Goal: Communication & Community: Answer question/provide support

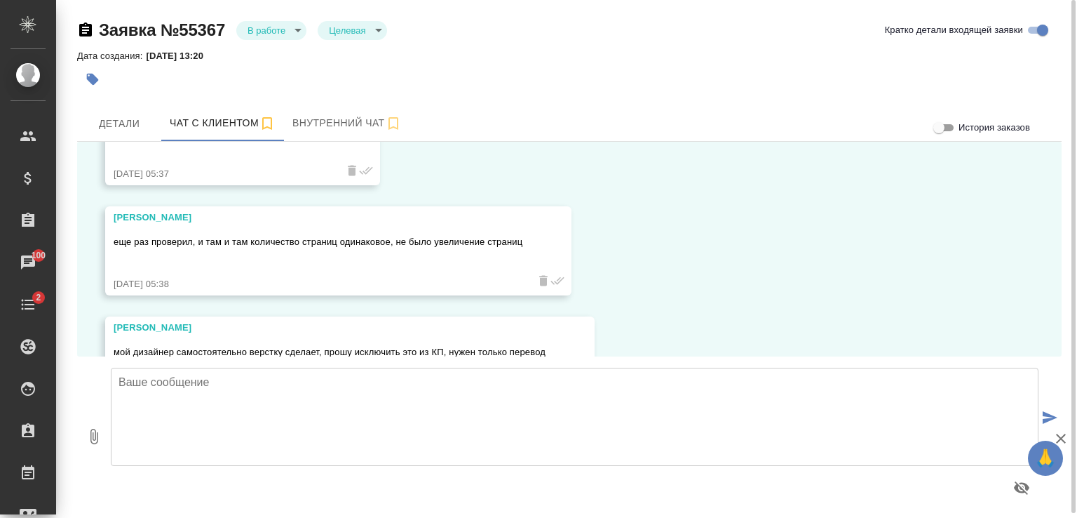
scroll to position [3641, 0]
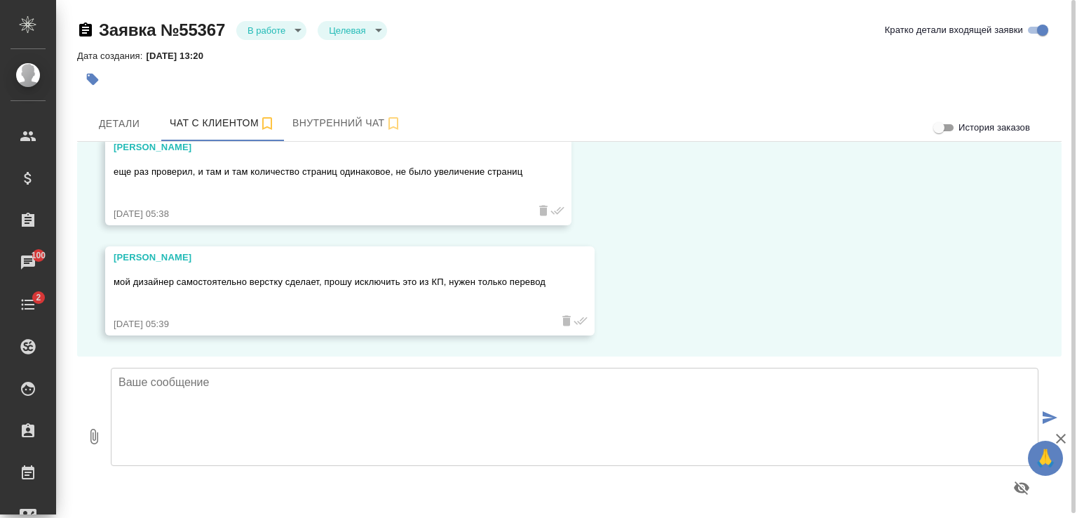
click at [387, 391] on textarea at bounding box center [575, 416] width 928 height 98
type textarea "[PERSON_NAME], добрый день. В первом файле у Вас 13 страниц"
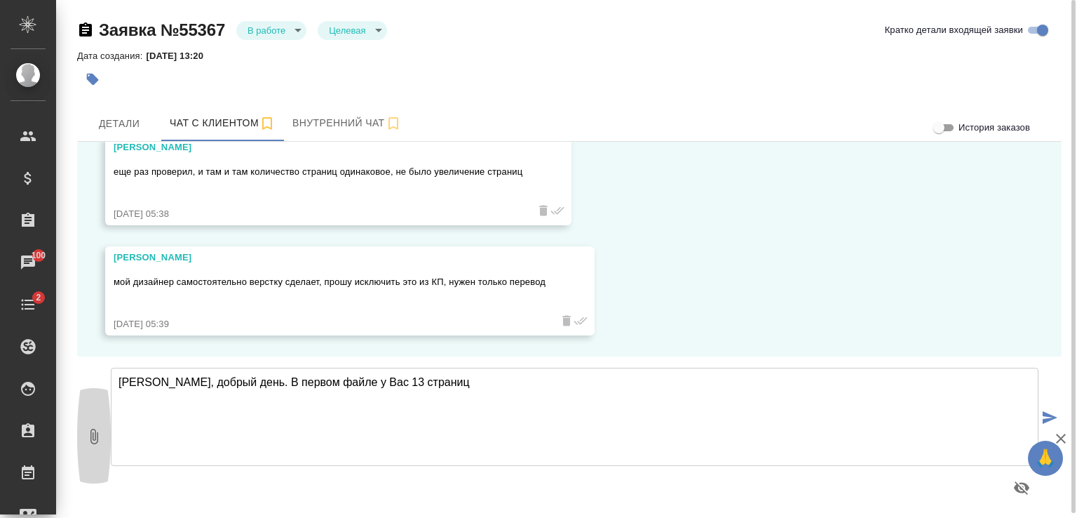
click at [90, 438] on icon "button" at bounding box center [94, 436] width 17 height 17
click at [90, 444] on button "0" at bounding box center [94, 435] width 34 height 159
type input "C:\fakepath\Каталог_AeroLit_web-st-long.pdf"
click at [494, 382] on textarea "[PERSON_NAME], добрый день. В первом файле у Вас 13 страниц" at bounding box center [575, 416] width 928 height 98
type textarea "[PERSON_NAME], добрый день. В первом файле у Вас 13 страниц. Вот он"
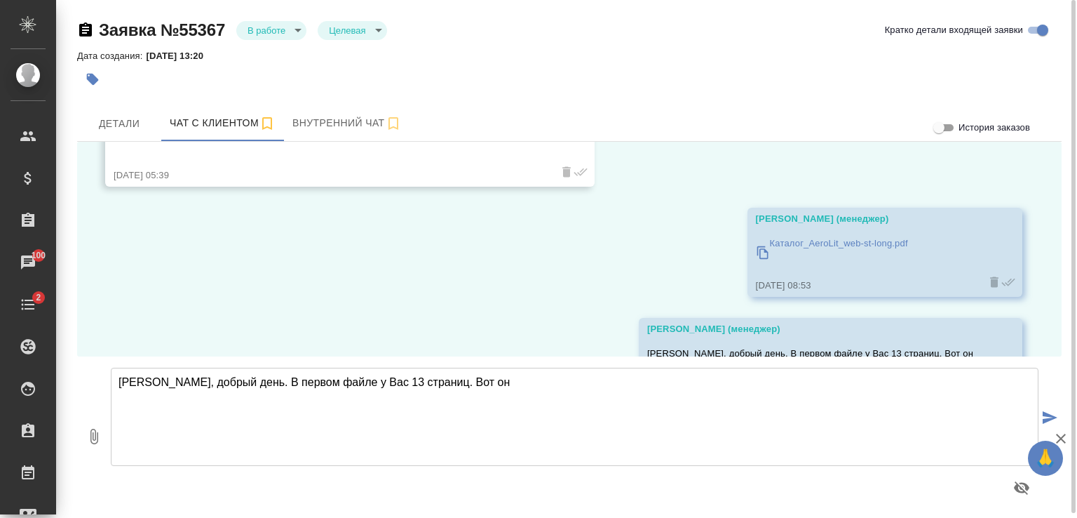
scroll to position [3861, 0]
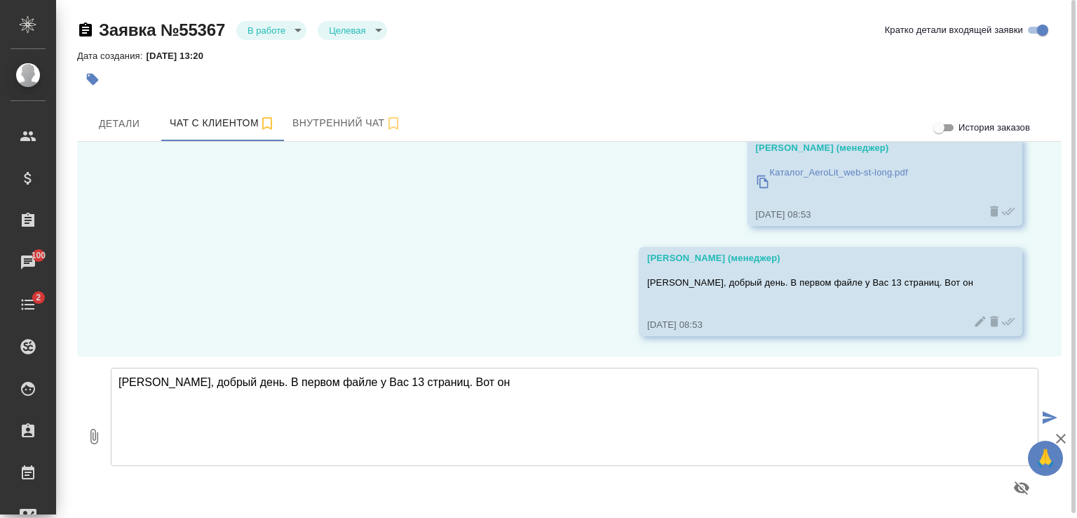
click at [440, 415] on textarea "[PERSON_NAME], добрый день. В первом файле у Вас 13 страниц. Вот он" at bounding box center [575, 416] width 928 height 98
type textarea "Во втором файле у Вас - 61 страница. Вот он"
click at [84, 432] on button "0" at bounding box center [94, 435] width 34 height 159
type input "C:\fakepath\Каталог_AeroLit_2025.pdf"
click at [1049, 419] on icon "submit" at bounding box center [1050, 417] width 15 height 13
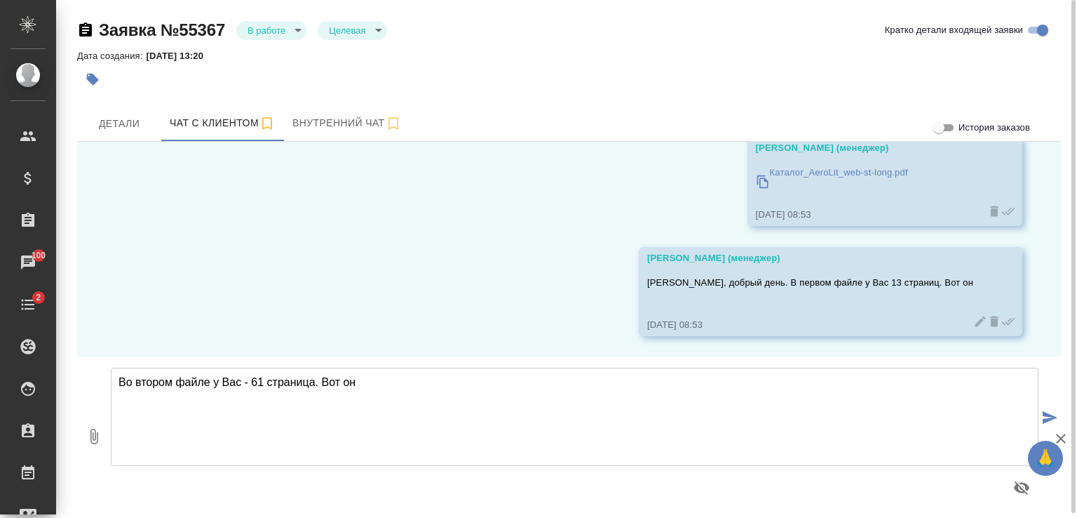
click at [501, 406] on textarea "Во втором файле у Вас - 61 страница. Вот он" at bounding box center [575, 416] width 928 height 98
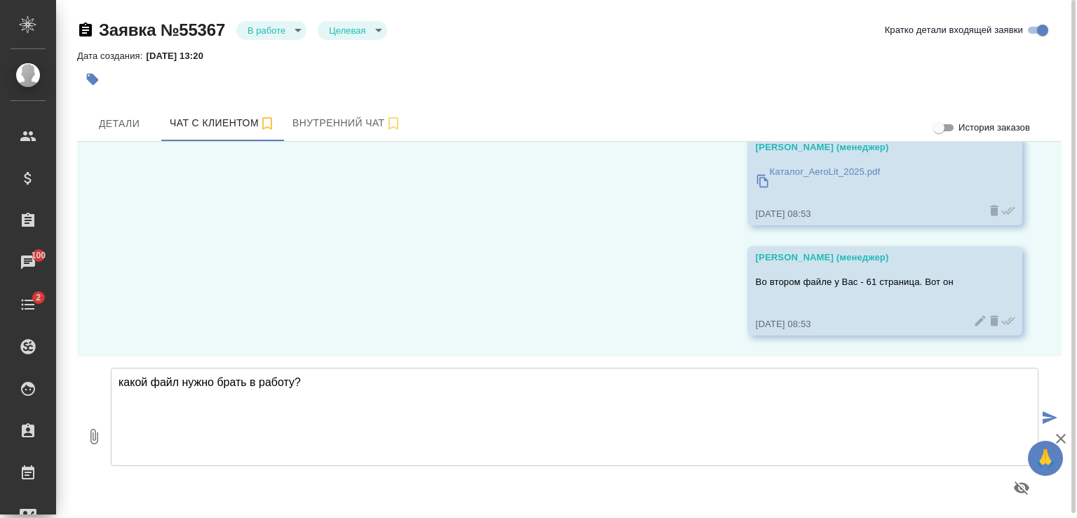
type textarea "какой файл нужно брать в работу?"
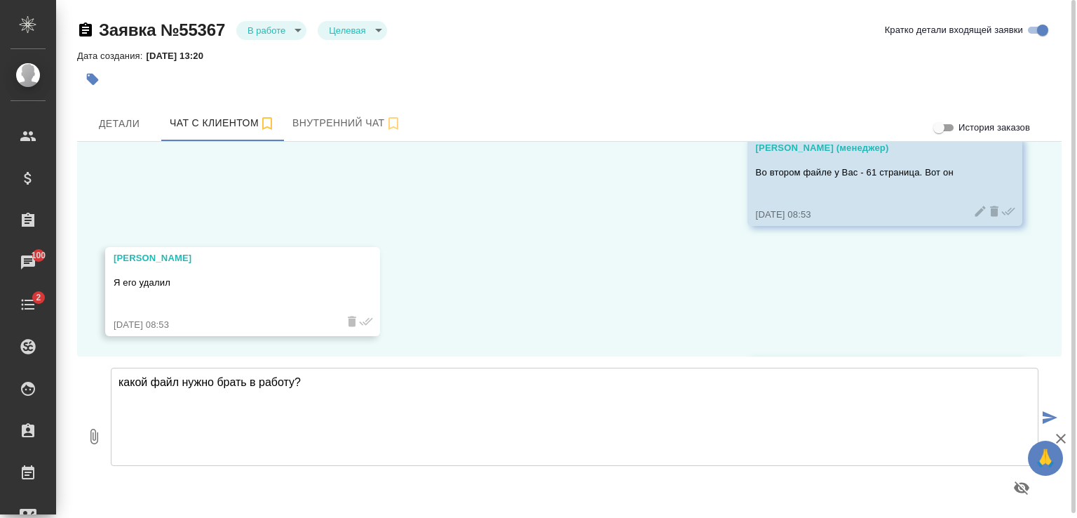
scroll to position [4301, 0]
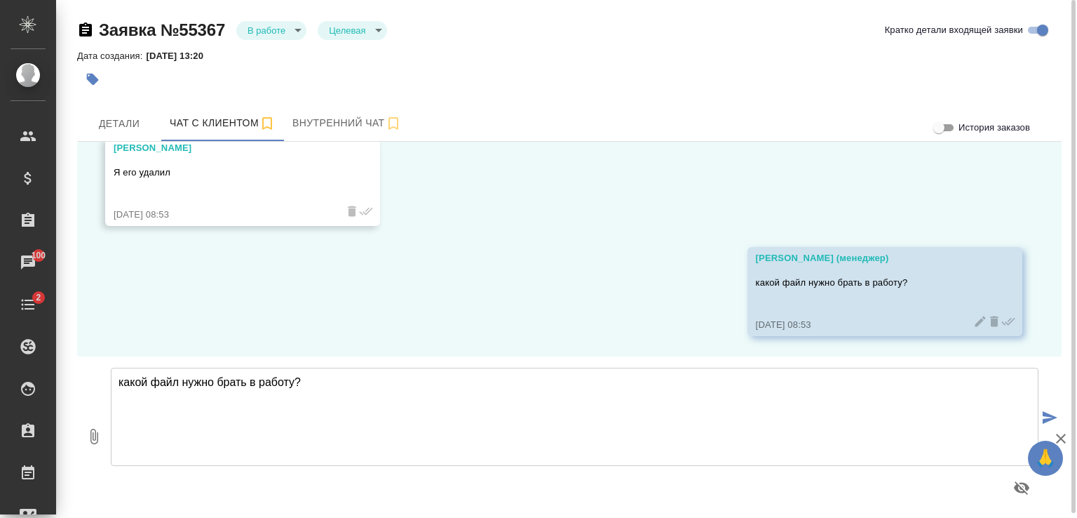
click at [477, 415] on textarea "какой файл нужно брать в работу?" at bounding box center [575, 416] width 928 height 98
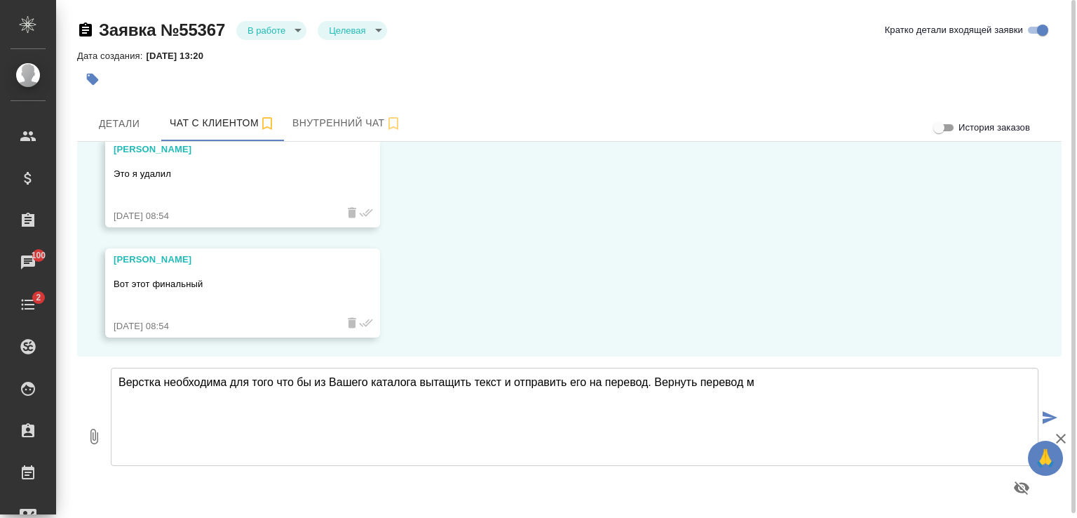
scroll to position [4522, 0]
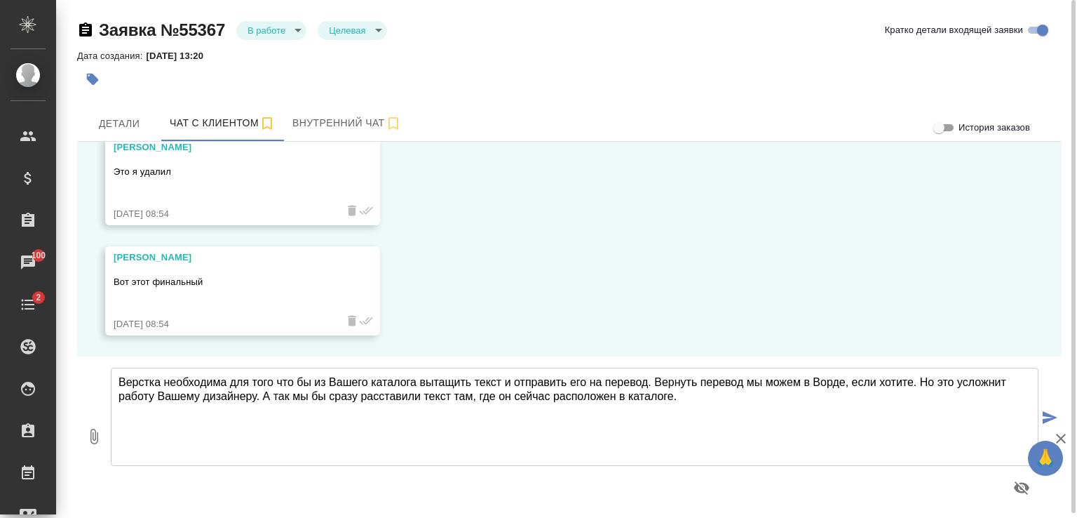
type textarea "Верстка необходима для того что бы из Вашего каталога вытащить текст и отправит…"
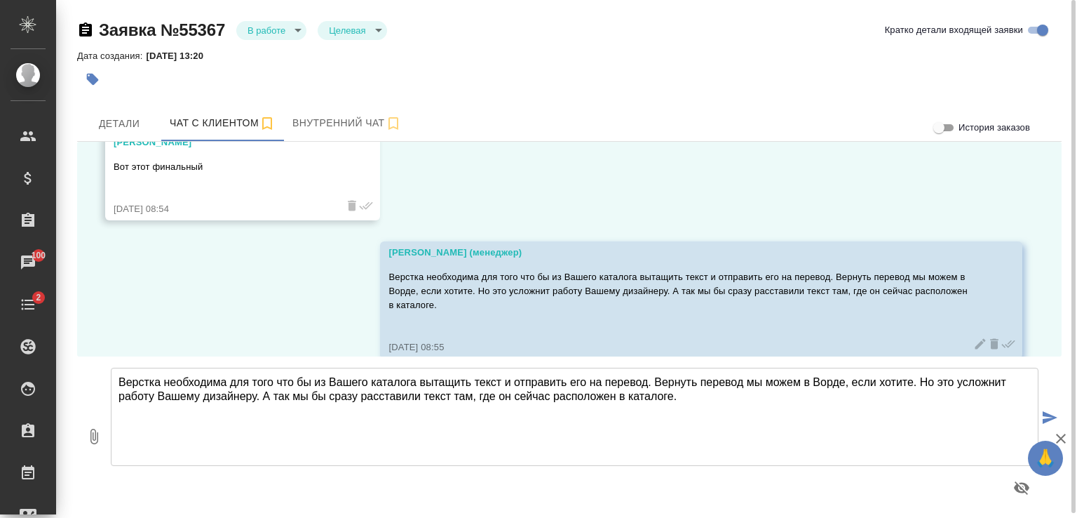
scroll to position [4659, 0]
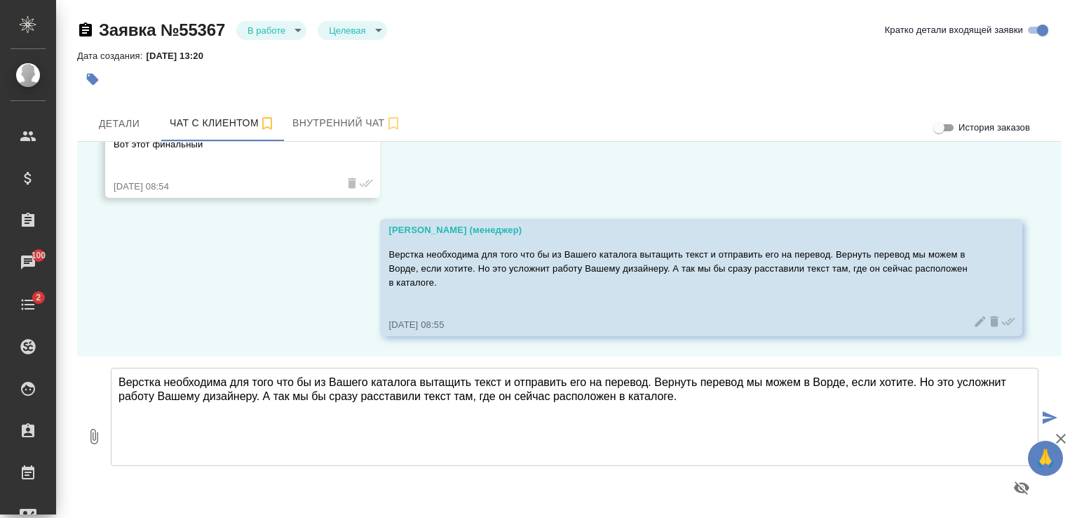
click at [1060, 435] on icon "button" at bounding box center [1061, 438] width 17 height 17
click at [370, 391] on textarea "Верстка необходима для того что бы из Вашего каталога вытащить текст и отправит…" at bounding box center [575, 416] width 928 height 98
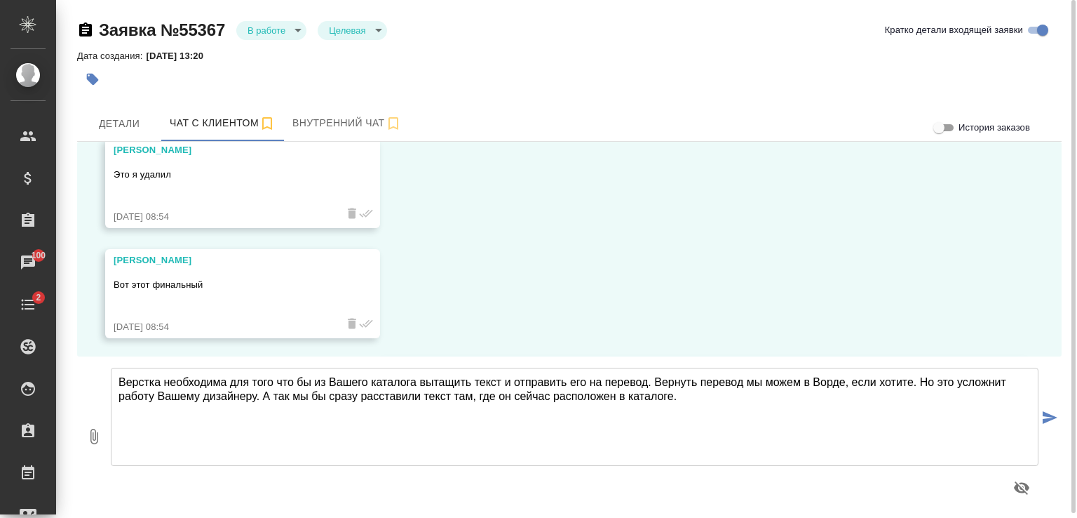
click at [318, 275] on div "Вот этот финальный" at bounding box center [222, 293] width 217 height 39
click at [163, 283] on p "Вот этот финальный" at bounding box center [222, 285] width 217 height 14
drag, startPoint x: 144, startPoint y: 268, endPoint x: 163, endPoint y: 278, distance: 21.3
click at [163, 278] on p "Вот этот финальный" at bounding box center [222, 285] width 217 height 14
click at [223, 379] on textarea "Верстка необходима для того что бы из Вашего каталога вытащить текст и отправит…" at bounding box center [575, 416] width 928 height 98
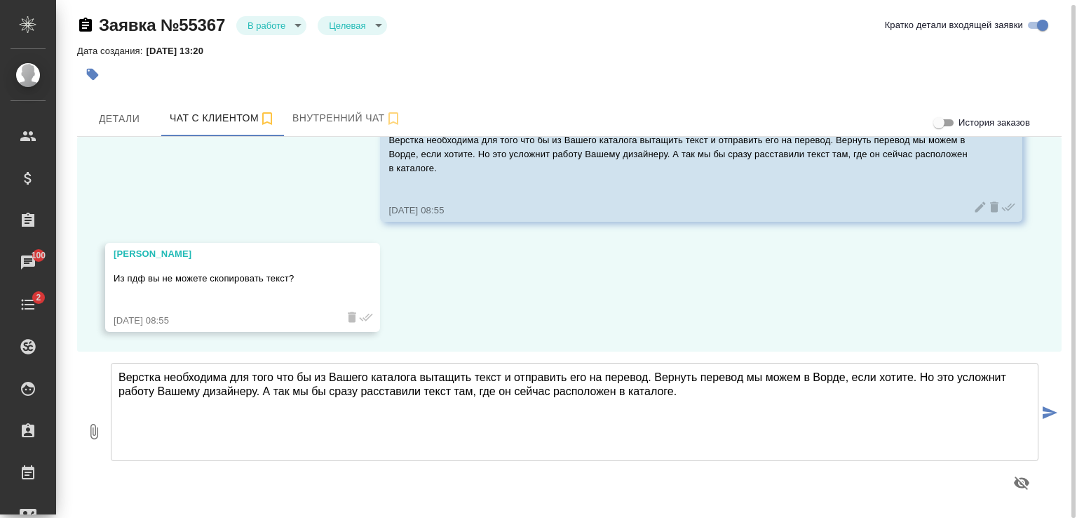
scroll to position [4770, 0]
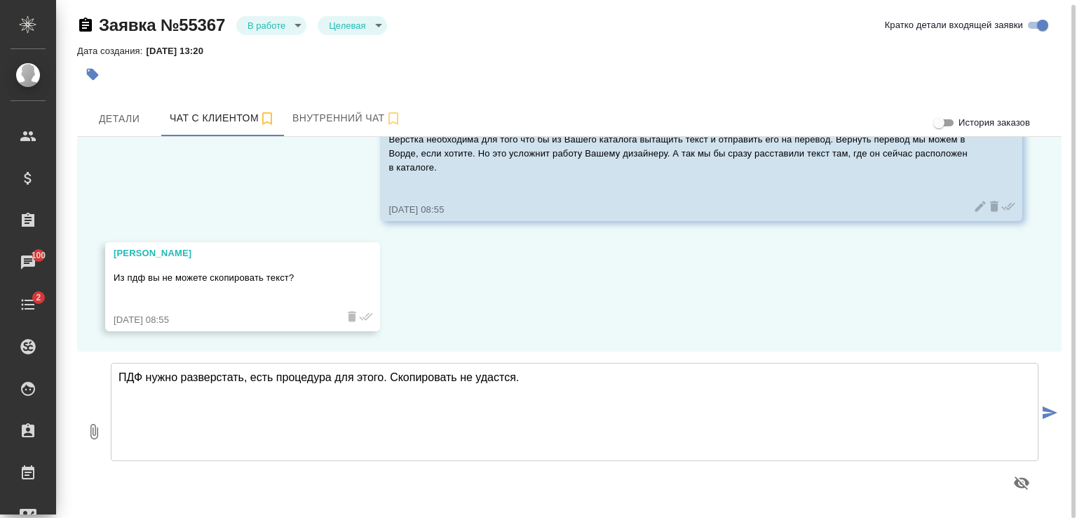
type textarea "ПДФ нужно разверстать, есть процедура для этого. Скопировать не удастся."
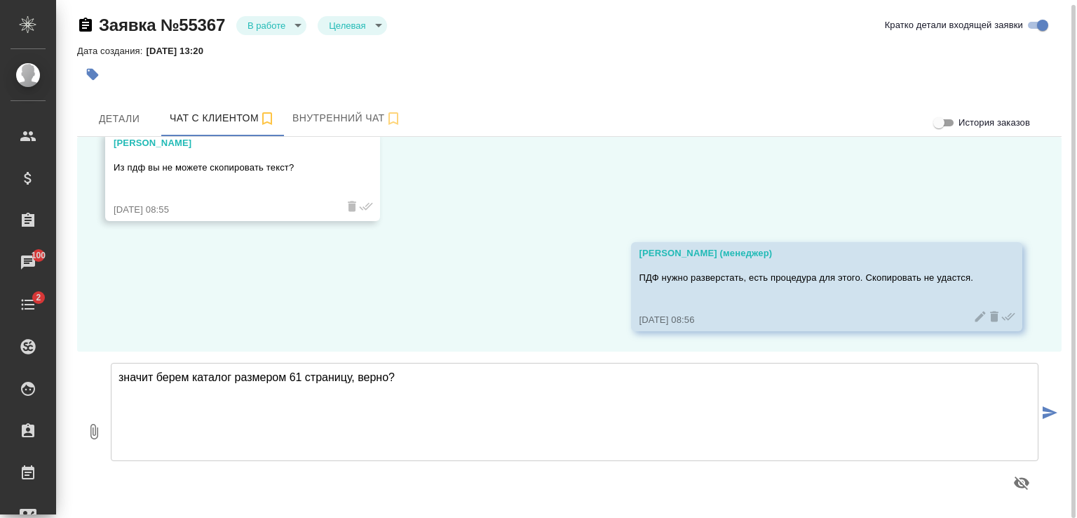
type textarea "значит берем каталог размером 61 страницу, верно?"
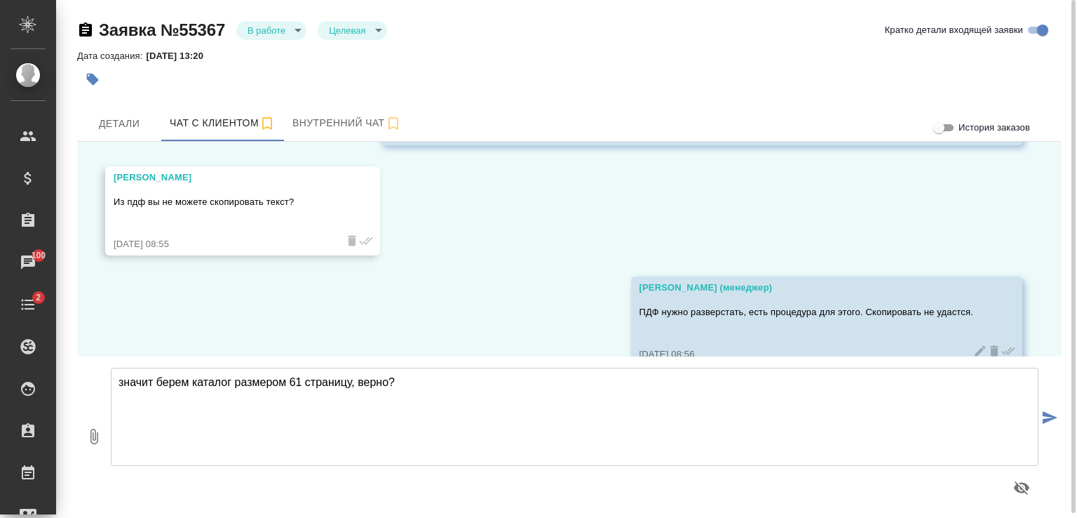
scroll to position [4990, 0]
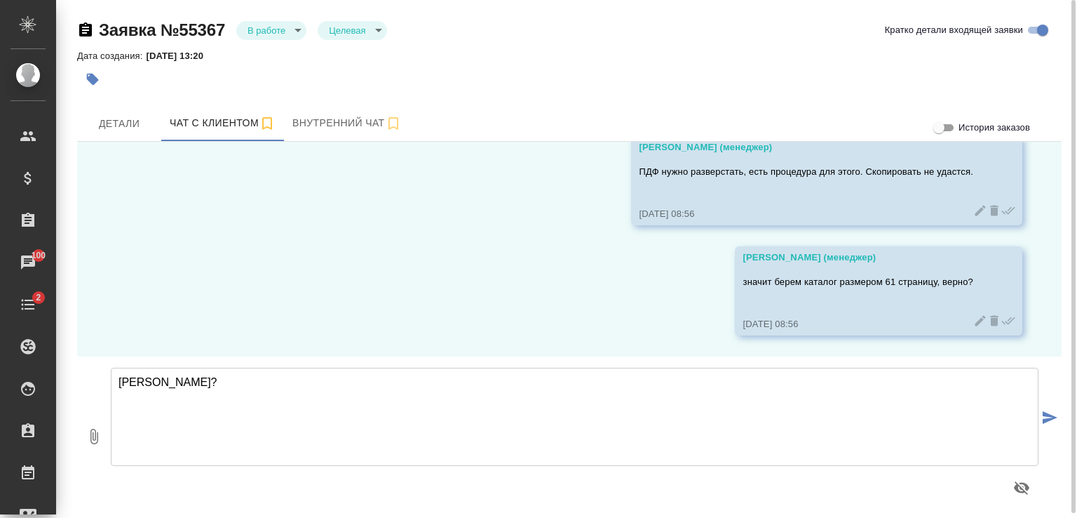
type textarea "[PERSON_NAME]?"
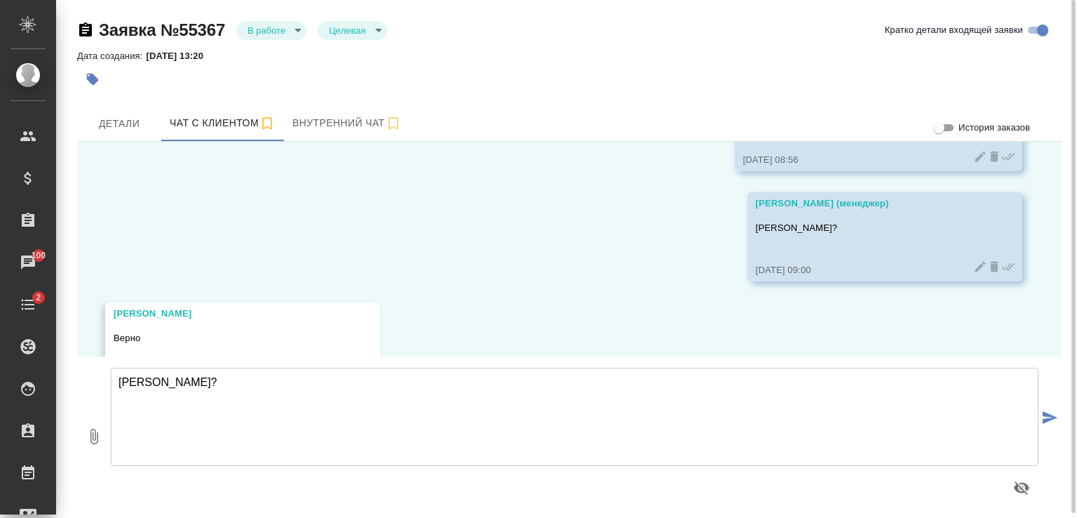
scroll to position [5210, 0]
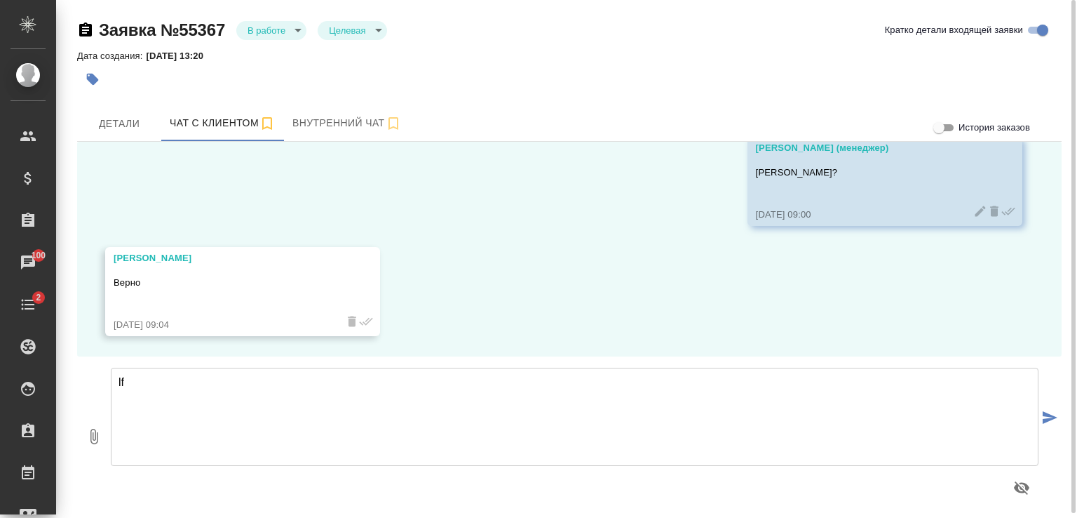
type textarea "l"
type textarea "д"
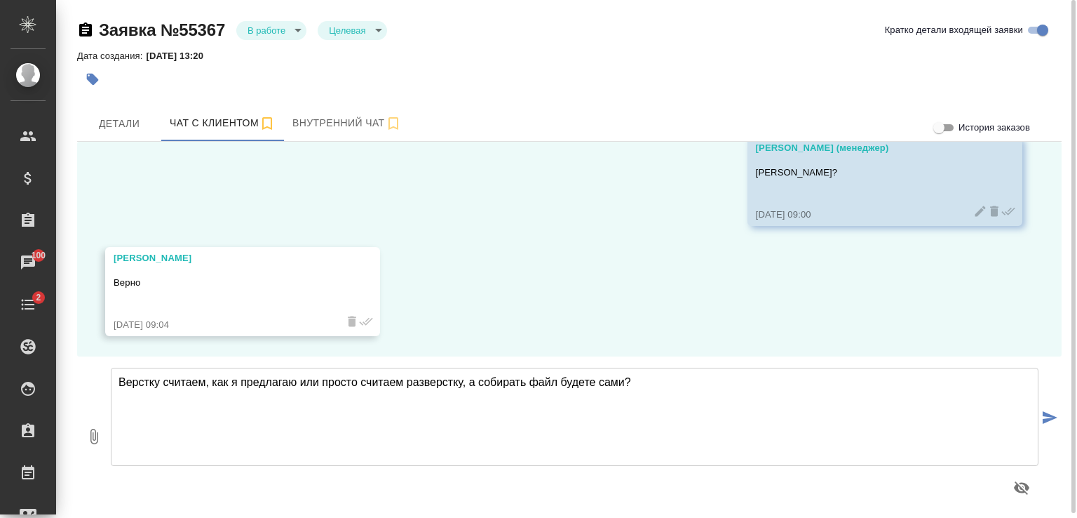
type textarea "Верстку считаем, как я предлагаю или просто считаем разверстку, а собирать файл…"
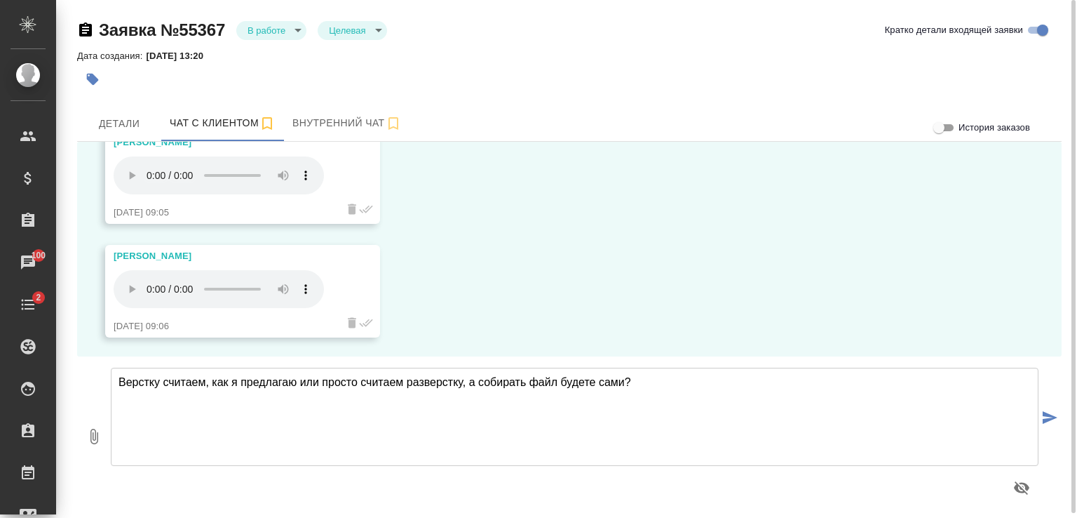
scroll to position [5547, 0]
type textarea "Хорошо, я сейчас попрошу коллег пересчитать для Вас смету. [GEOGRAPHIC_DATA] -)"
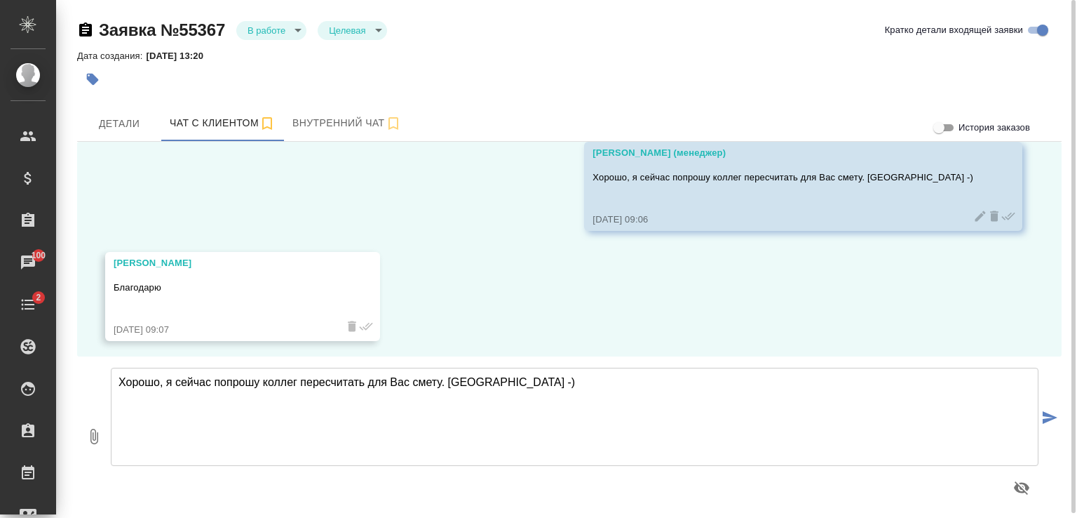
scroll to position [5767, 0]
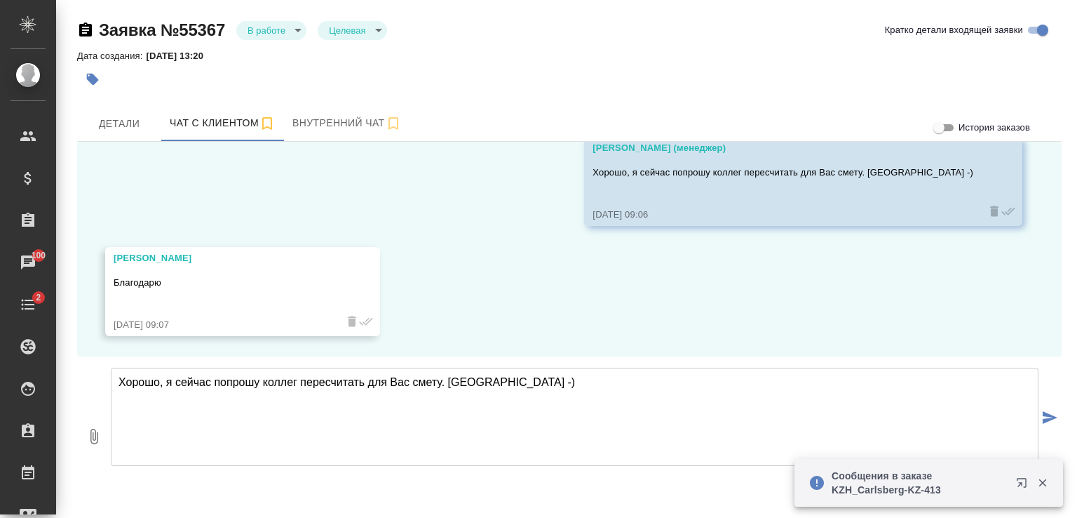
click at [1042, 480] on icon "button" at bounding box center [1043, 482] width 13 height 13
